Goal: Information Seeking & Learning: Check status

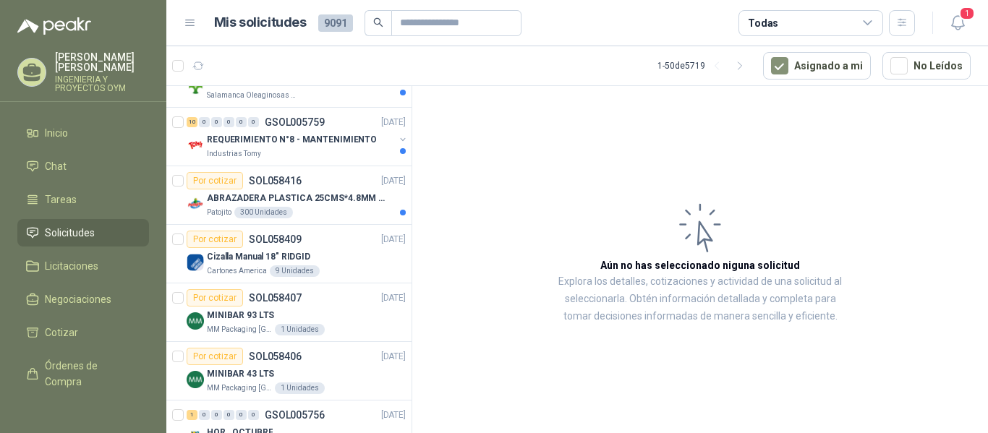
scroll to position [187, 0]
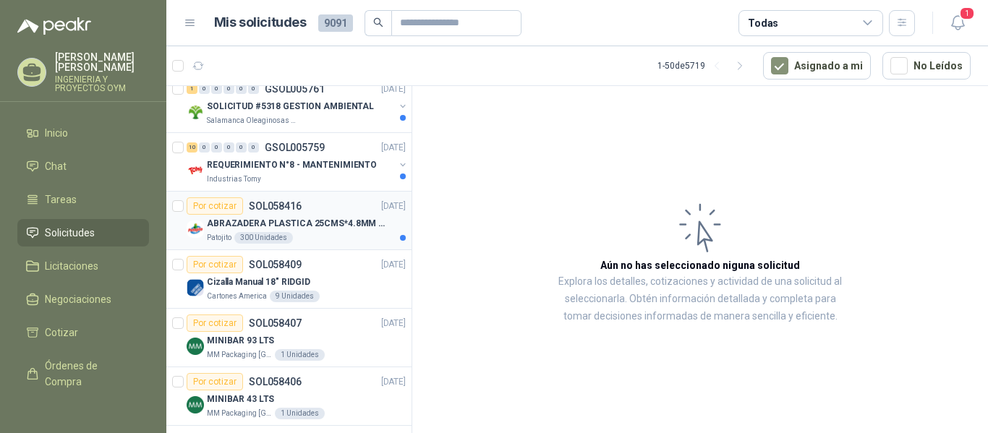
click at [336, 209] on div "Por cotizar SOL058416 [DATE]" at bounding box center [296, 206] width 219 height 17
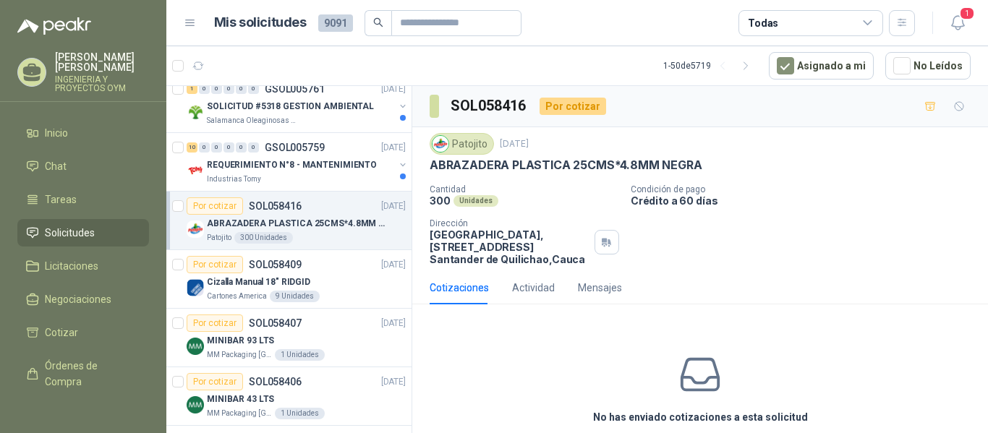
scroll to position [150, 0]
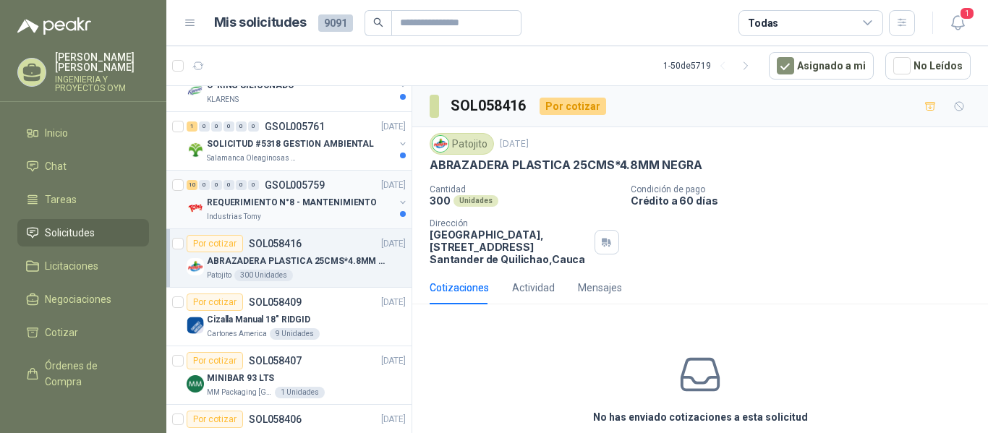
click at [293, 205] on p "REQUERIMIENTO N°8 - MANTENIMIENTO" at bounding box center [292, 203] width 170 height 14
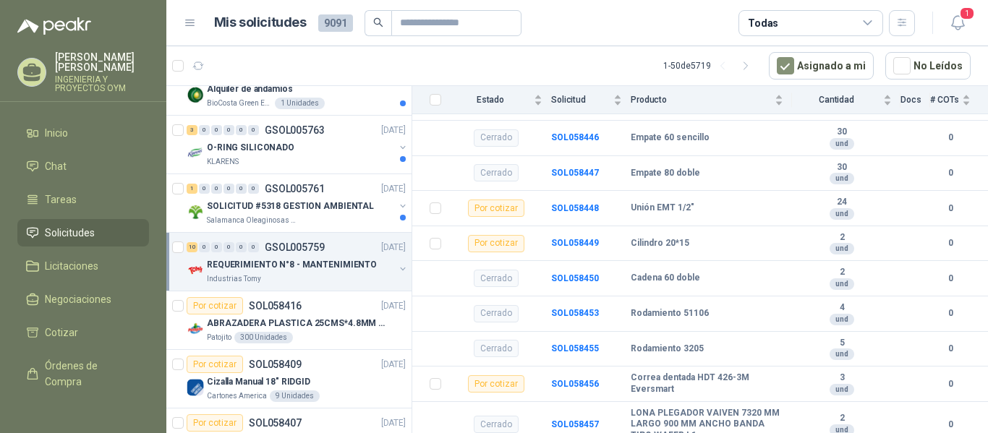
scroll to position [75, 0]
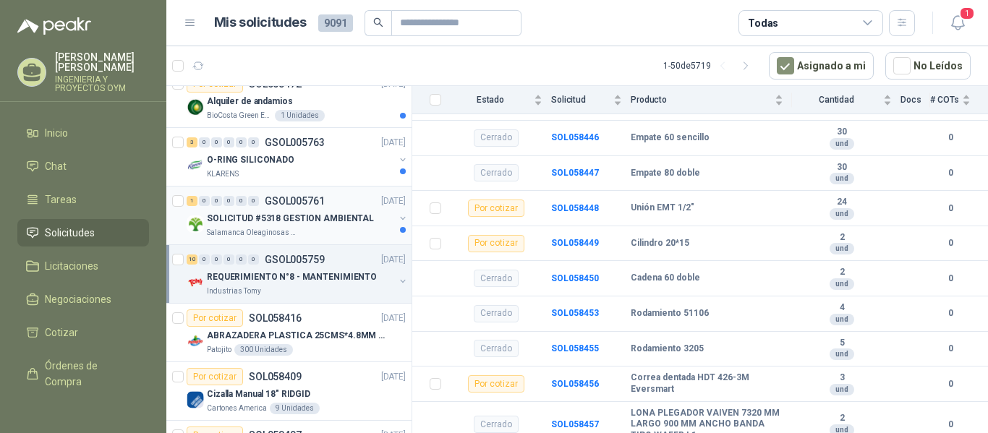
click at [335, 219] on p "SOLICITUD #5318 GESTION AMBIENTAL" at bounding box center [290, 219] width 167 height 14
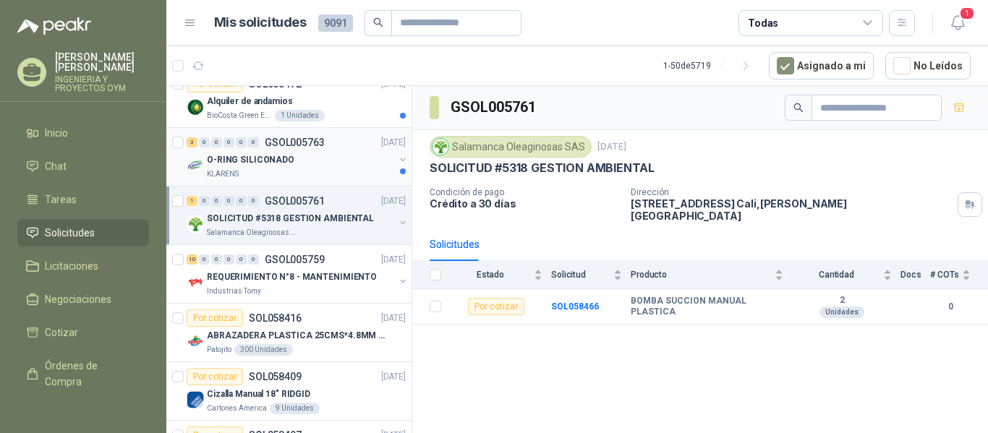
click at [326, 164] on div "O-RING SILICONADO" at bounding box center [300, 159] width 187 height 17
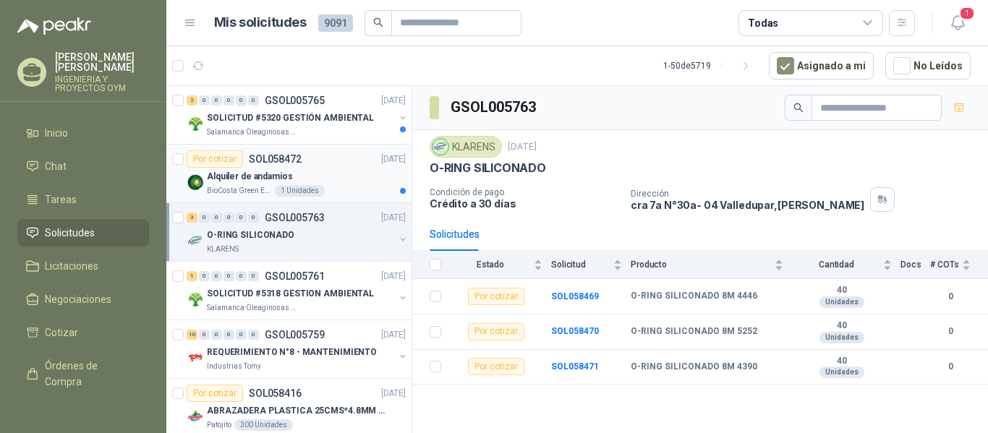
click at [226, 171] on p "Alquiler de andamios" at bounding box center [250, 177] width 86 height 14
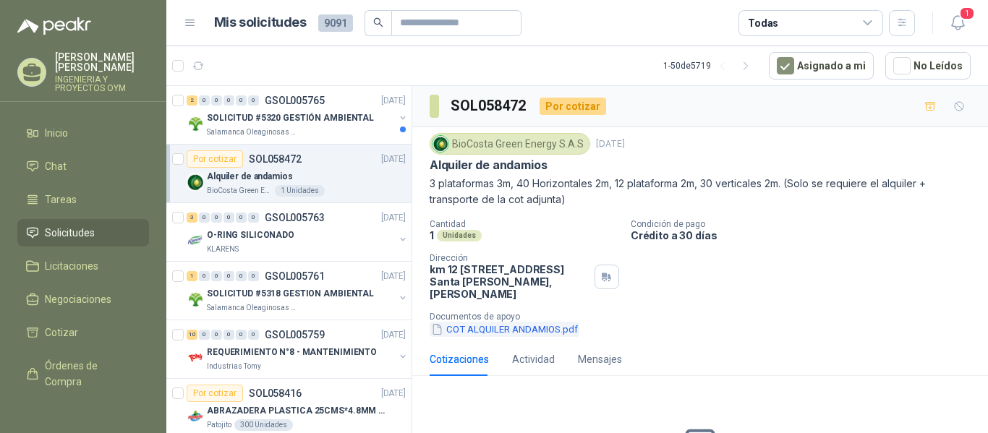
click at [538, 331] on button "COT ALQUILER ANDAMIOS.pdf" at bounding box center [505, 329] width 150 height 15
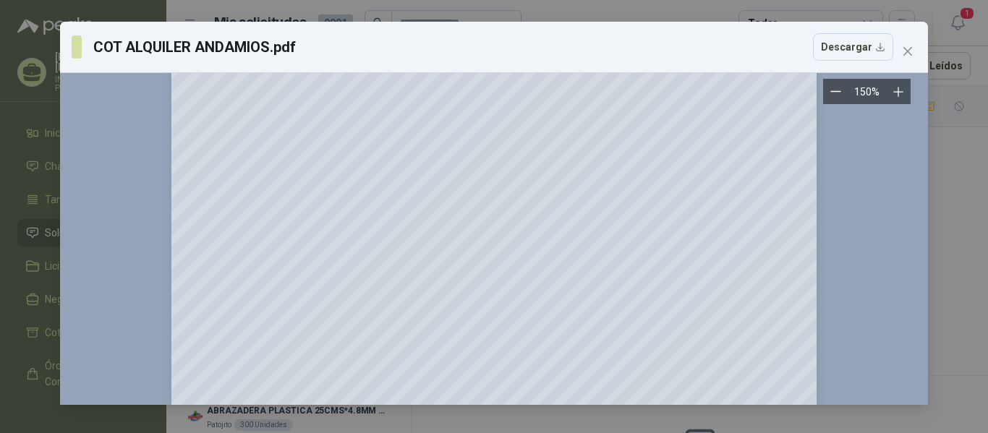
scroll to position [26, 0]
click at [905, 48] on icon "close" at bounding box center [908, 51] width 9 height 9
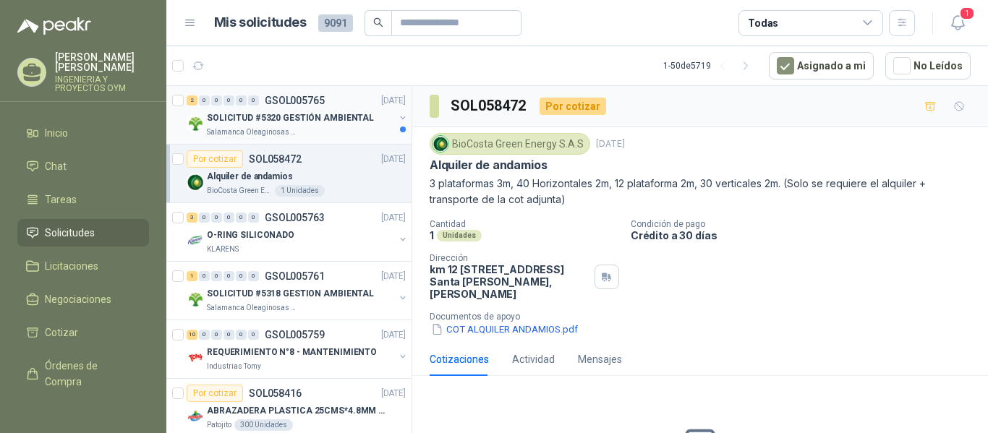
click at [323, 119] on p "SOLICITUD #5320 GESTIÓN AMBIENTAL" at bounding box center [290, 118] width 167 height 14
